Goal: Task Accomplishment & Management: Manage account settings

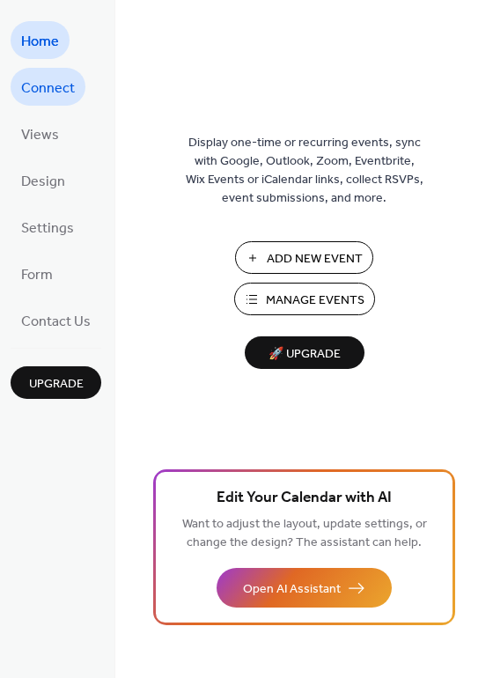
click at [48, 85] on span "Connect" at bounding box center [48, 88] width 54 height 27
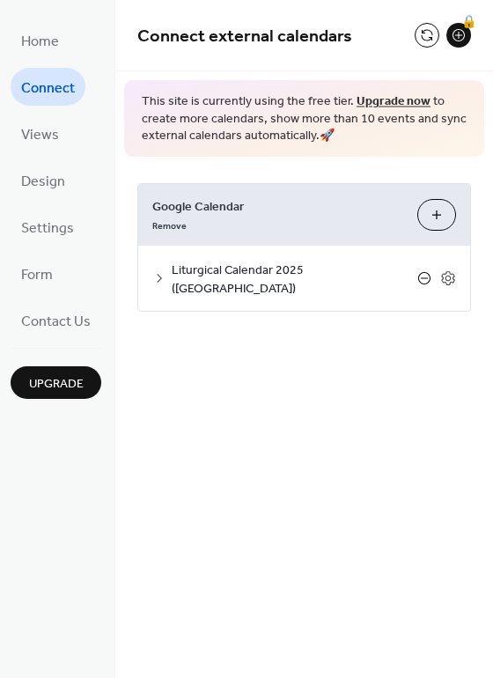
click at [427, 271] on icon at bounding box center [424, 278] width 14 height 14
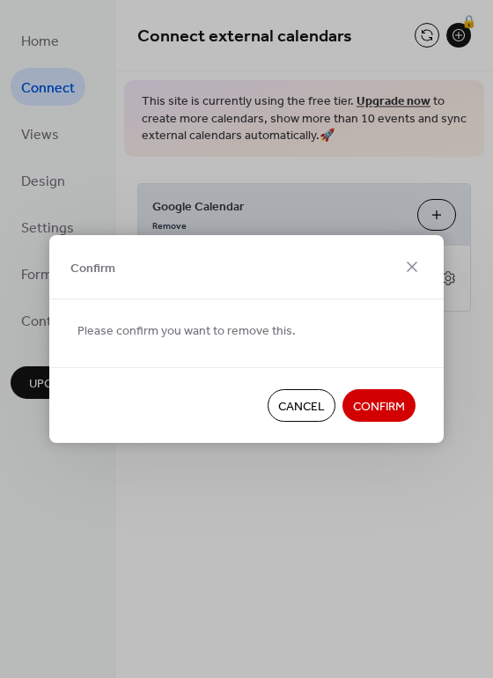
click at [371, 398] on span "Confirm" at bounding box center [379, 407] width 52 height 18
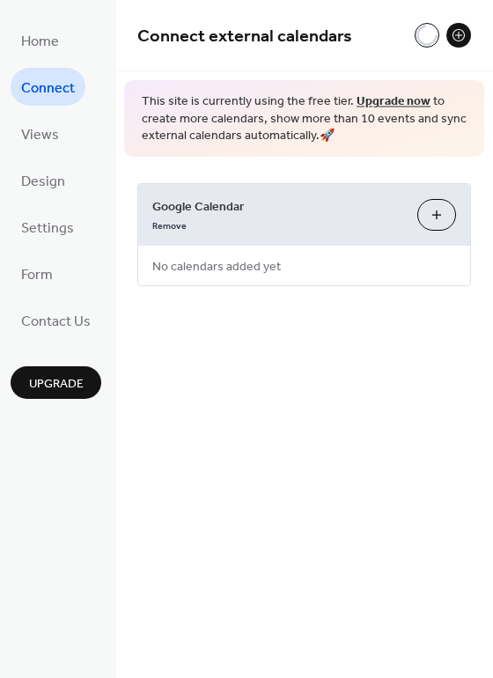
click at [432, 211] on button "Choose Calendars" at bounding box center [436, 215] width 39 height 32
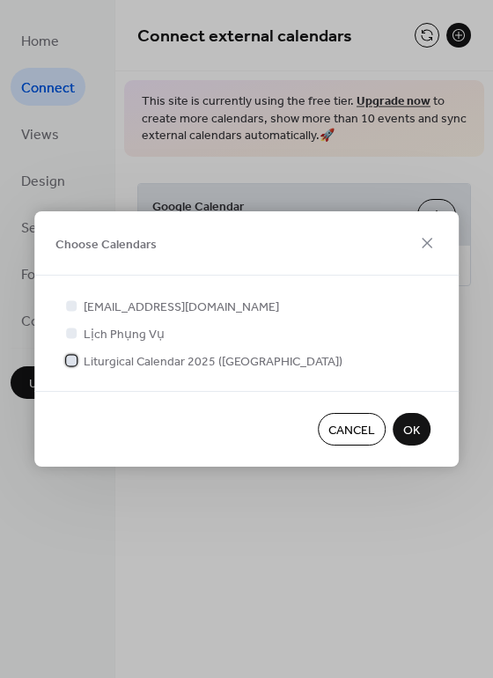
click at [150, 364] on span "Liturgical Calendar 2025 (USA)" at bounding box center [213, 362] width 259 height 18
click at [416, 425] on span "OK" at bounding box center [411, 431] width 17 height 18
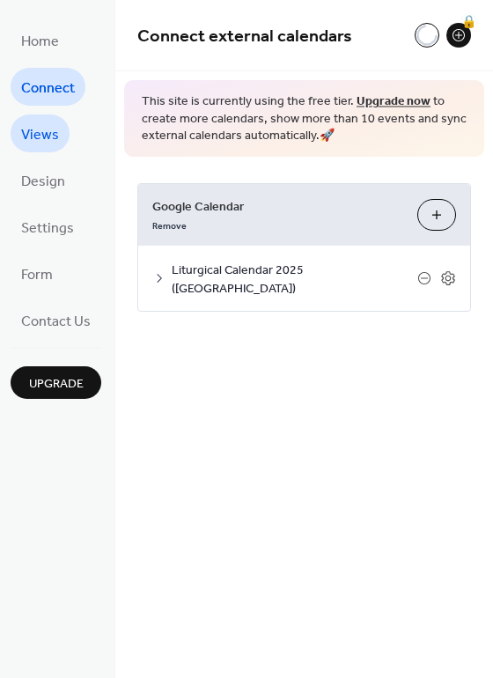
click at [48, 144] on span "Views" at bounding box center [40, 135] width 38 height 27
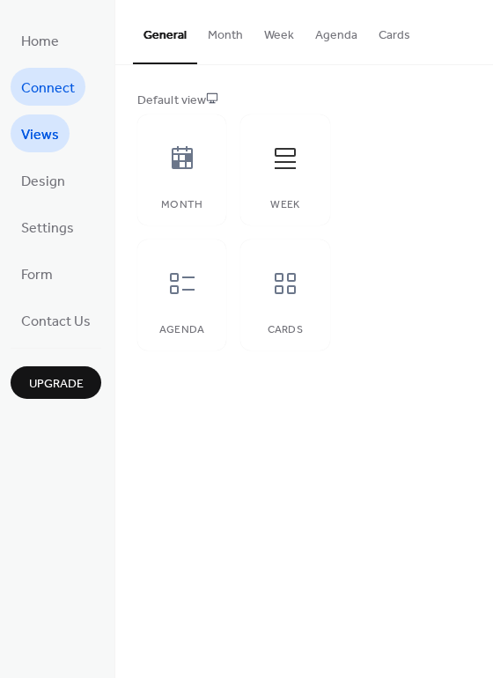
click at [51, 91] on span "Connect" at bounding box center [48, 88] width 54 height 27
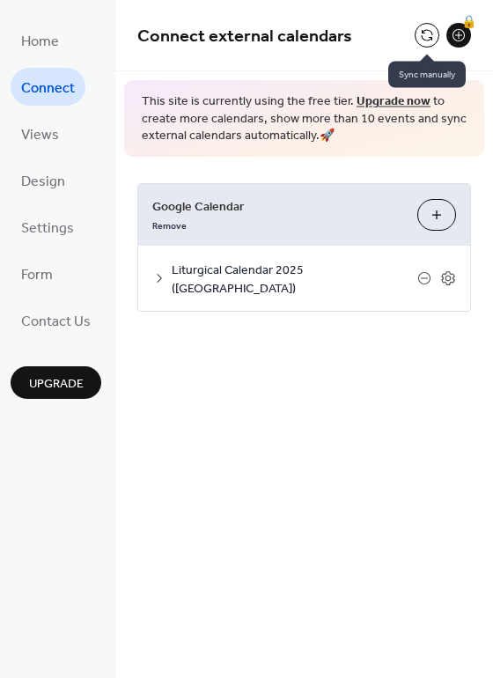
click at [424, 32] on button at bounding box center [427, 35] width 25 height 25
click at [237, 273] on span "Liturgical Calendar 2025 (USA)" at bounding box center [295, 279] width 246 height 37
